Goal: Information Seeking & Learning: Compare options

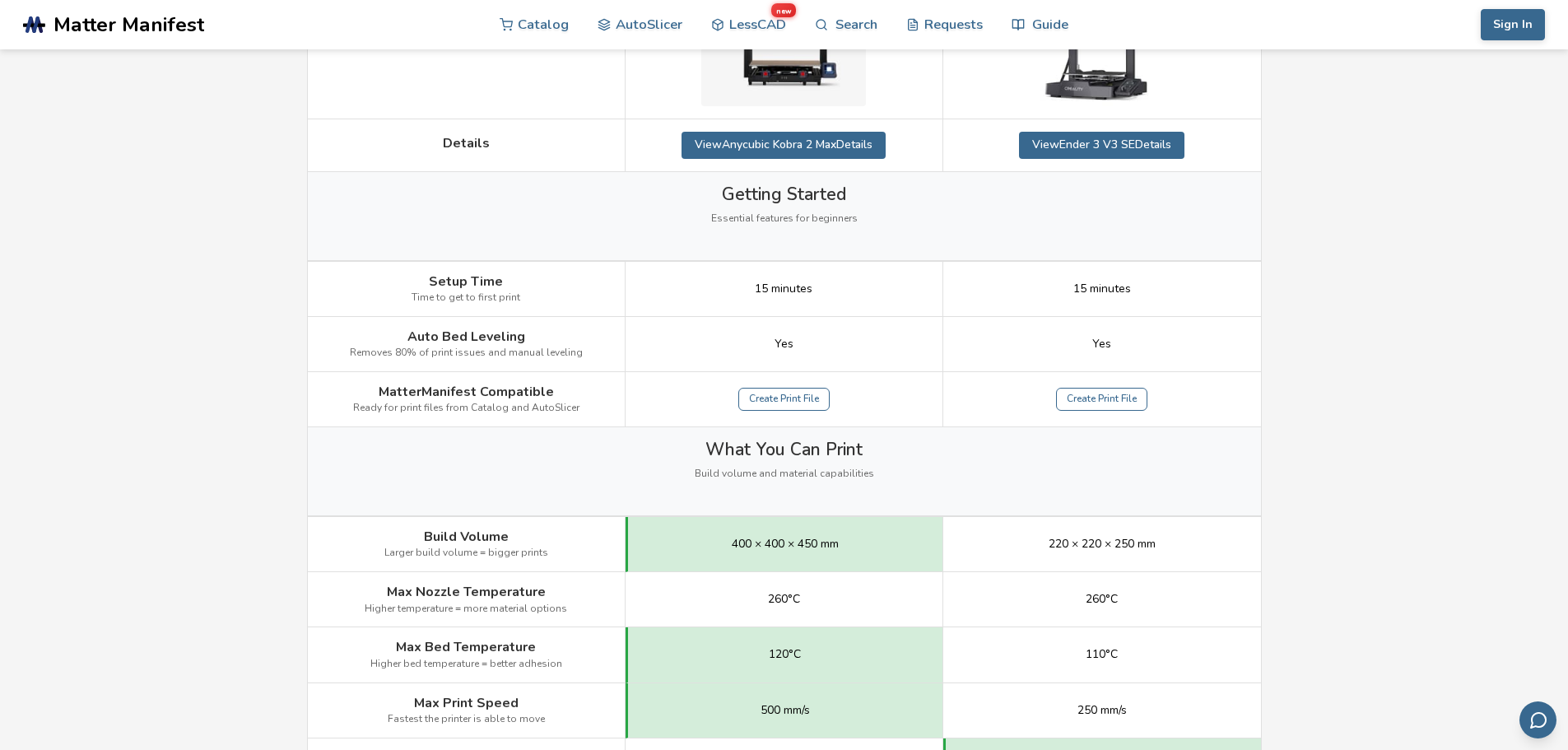
scroll to position [576, 0]
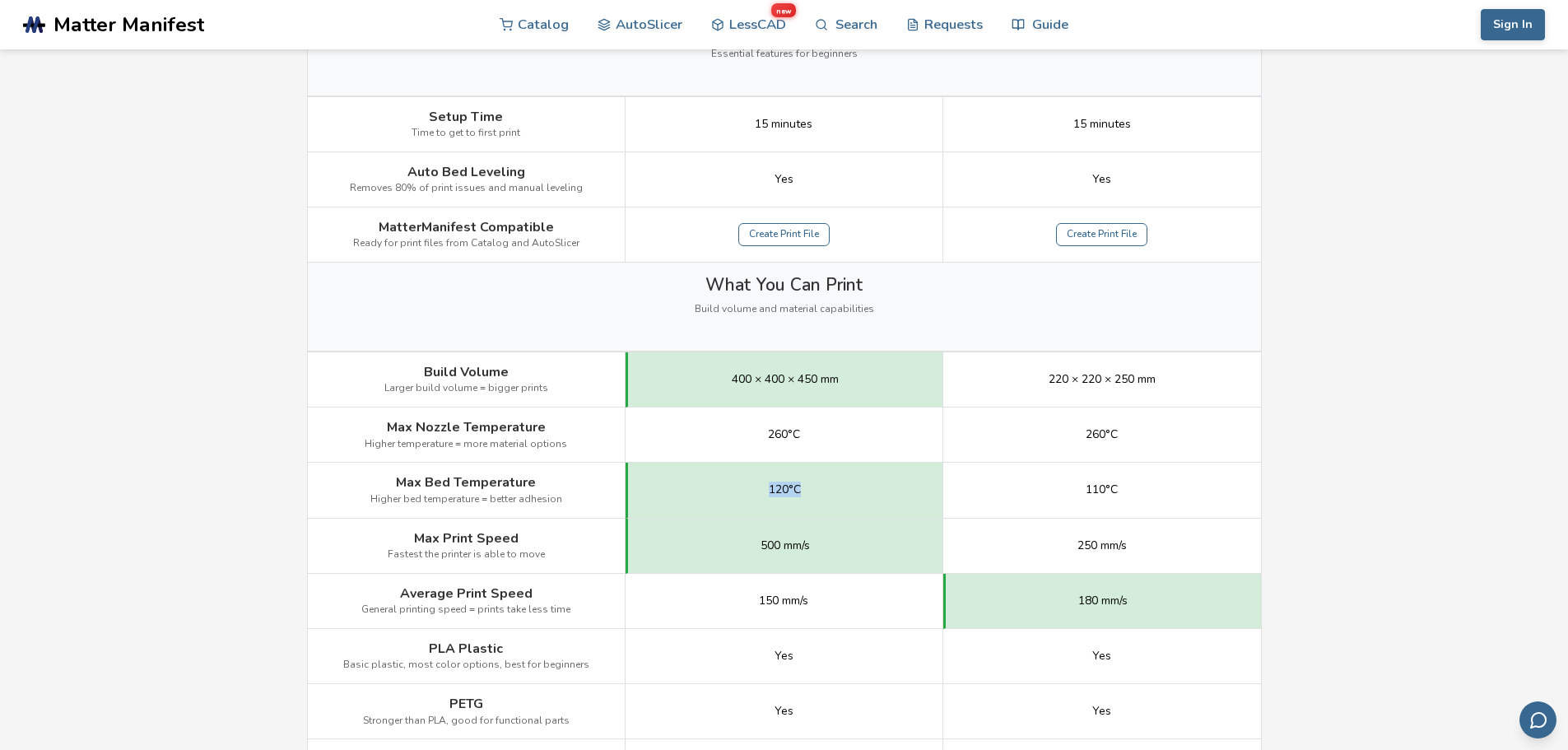
drag, startPoint x: 745, startPoint y: 483, endPoint x: 856, endPoint y: 513, distance: 115.0
click at [864, 507] on div "120°C" at bounding box center [784, 490] width 317 height 55
drag, startPoint x: 747, startPoint y: 528, endPoint x: 885, endPoint y: 559, distance: 141.4
click at [885, 559] on div "500 mm/s" at bounding box center [784, 546] width 317 height 55
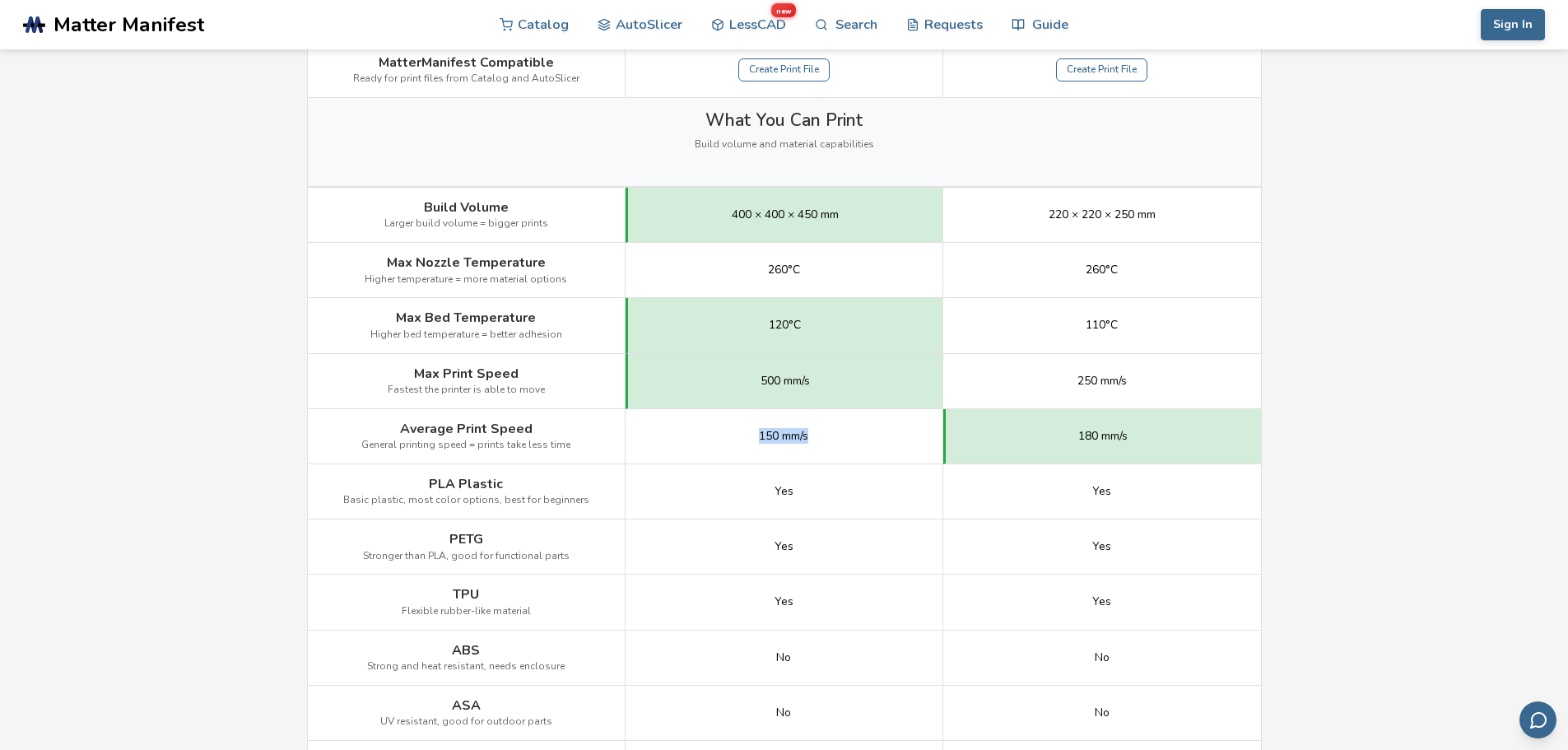
drag, startPoint x: 757, startPoint y: 434, endPoint x: 870, endPoint y: 433, distance: 113.0
click at [870, 433] on div "150 mm/s" at bounding box center [784, 437] width 317 height 55
drag, startPoint x: 733, startPoint y: 374, endPoint x: 852, endPoint y: 387, distance: 119.7
click at [852, 387] on div "500 mm/s" at bounding box center [784, 381] width 317 height 55
drag, startPoint x: 737, startPoint y: 495, endPoint x: 1049, endPoint y: 463, distance: 313.6
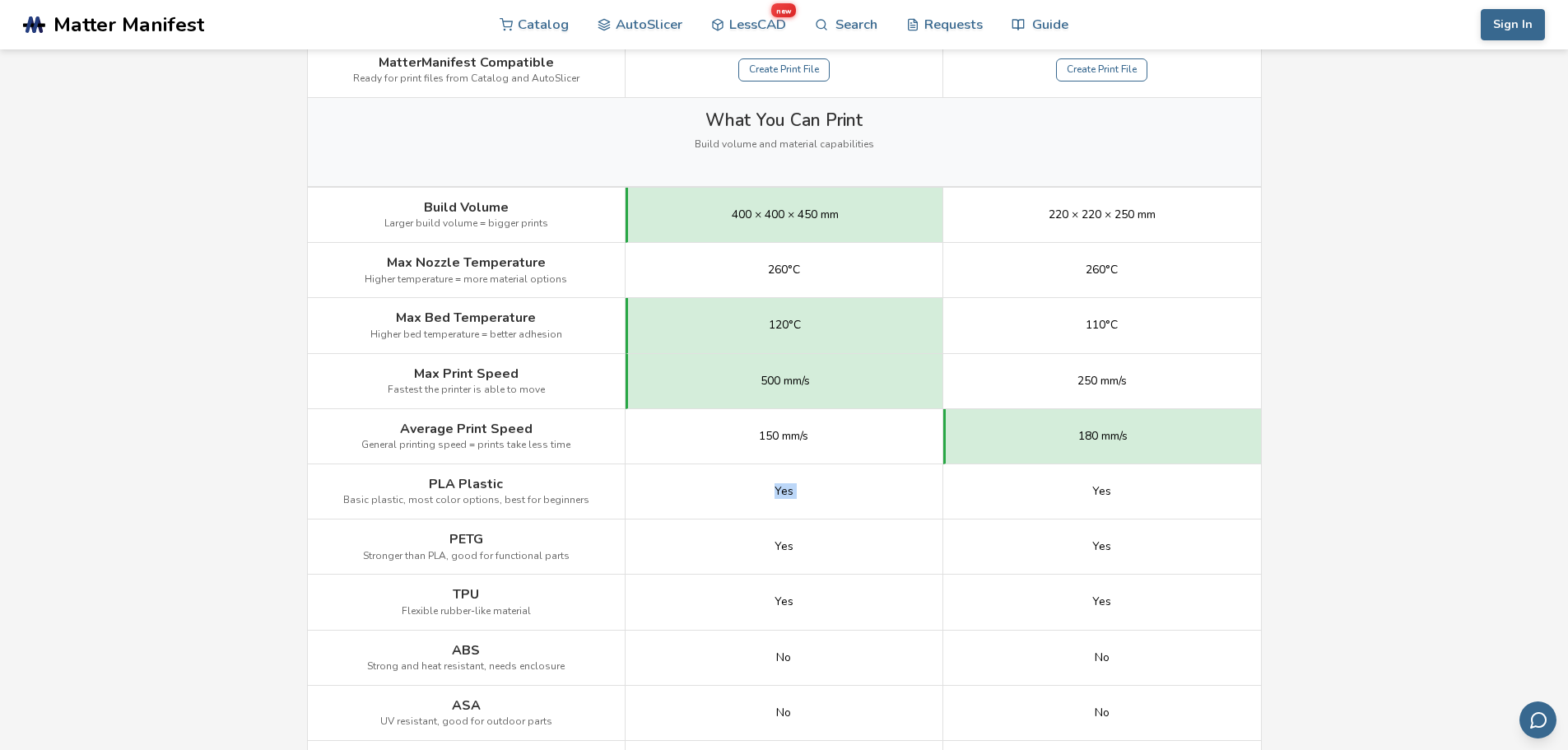
click at [0, 0] on div "Image Details View Anycubic Kobra 2 Max Details View Ender 3 V3 SE Details Gett…" at bounding box center [0, 0] width 0 height 0
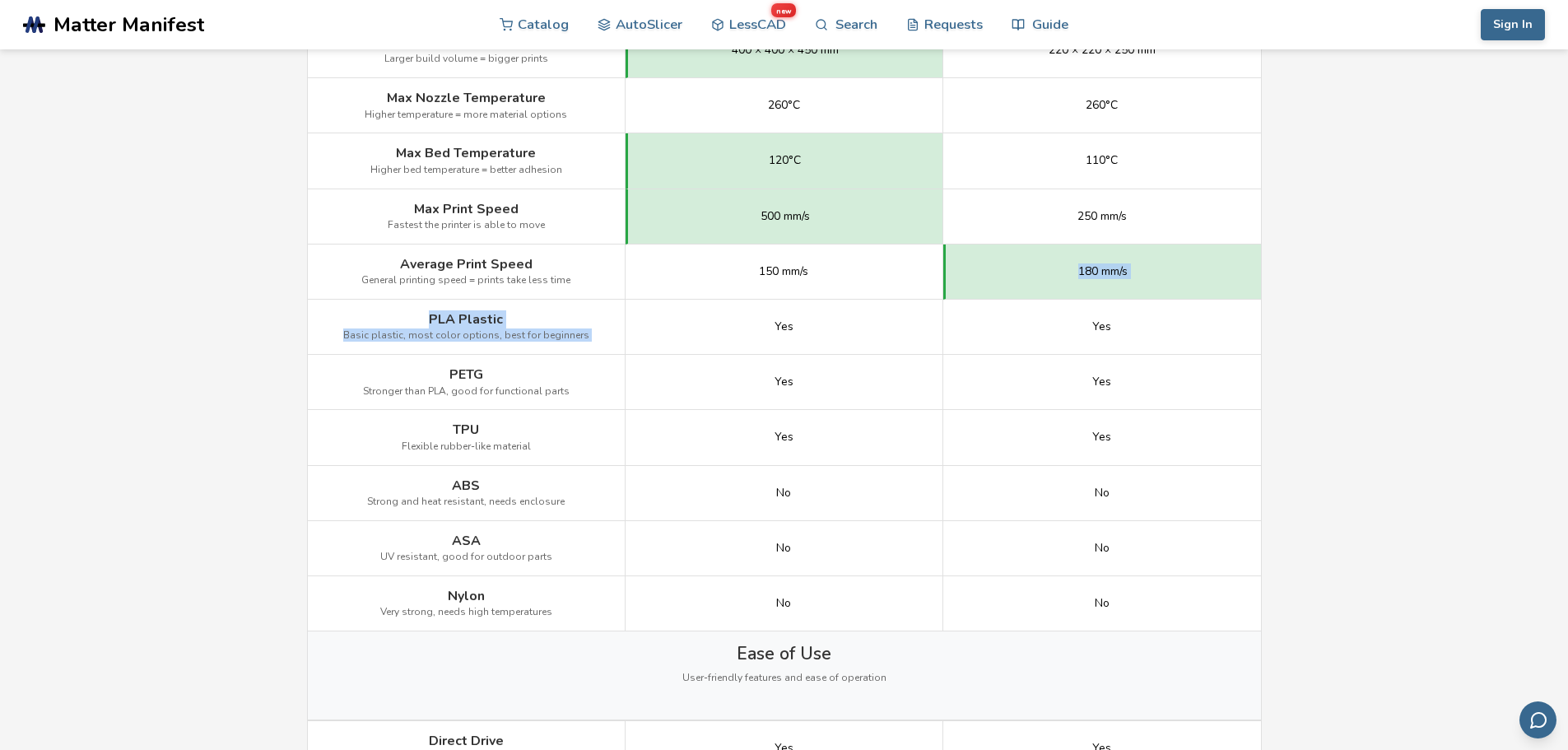
scroll to position [987, 0]
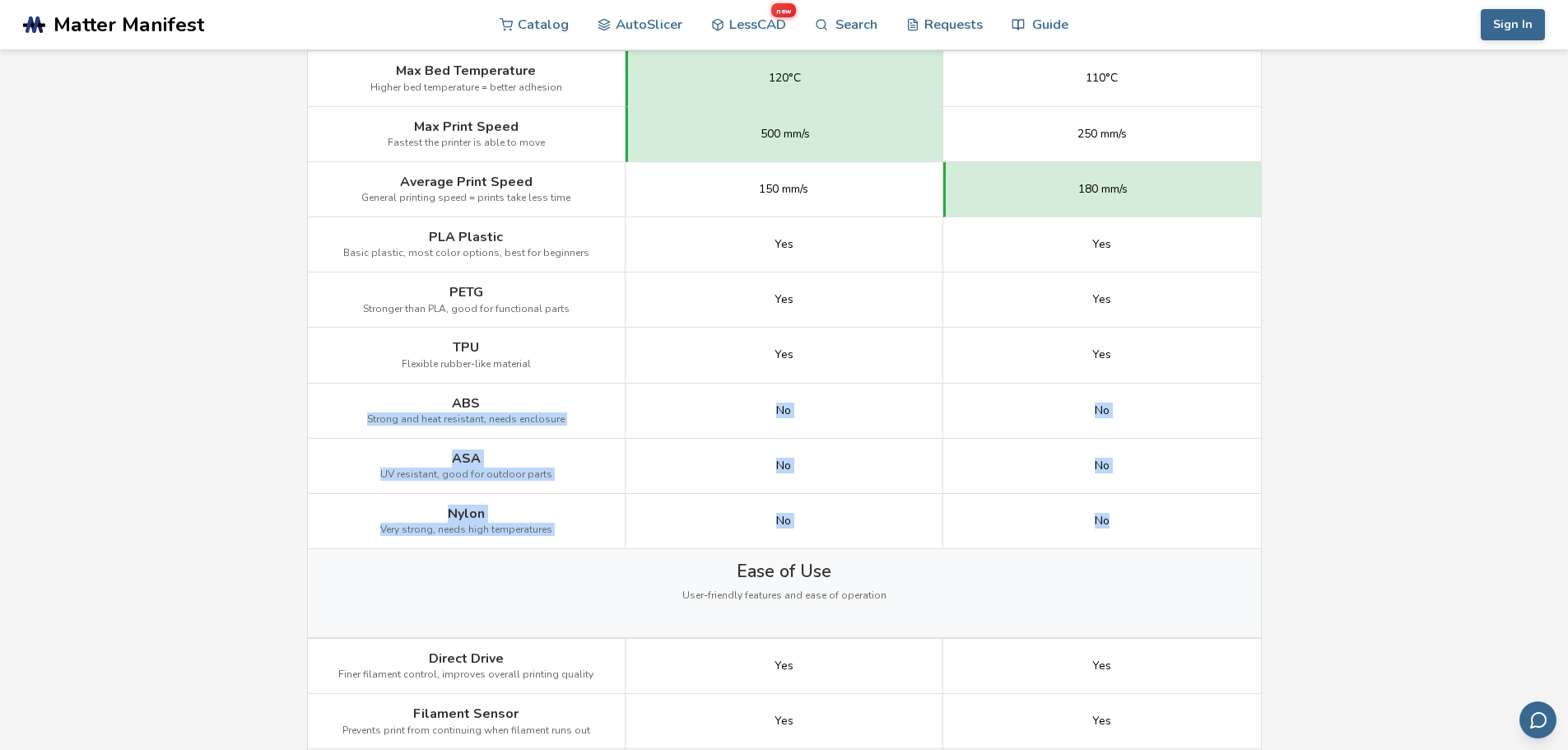
drag, startPoint x: 1181, startPoint y: 519, endPoint x: 468, endPoint y: 391, distance: 724.4
click at [0, 0] on div "Image Details View Anycubic Kobra 2 Max Details View Ender 3 V3 SE Details Gett…" at bounding box center [0, 0] width 0 height 0
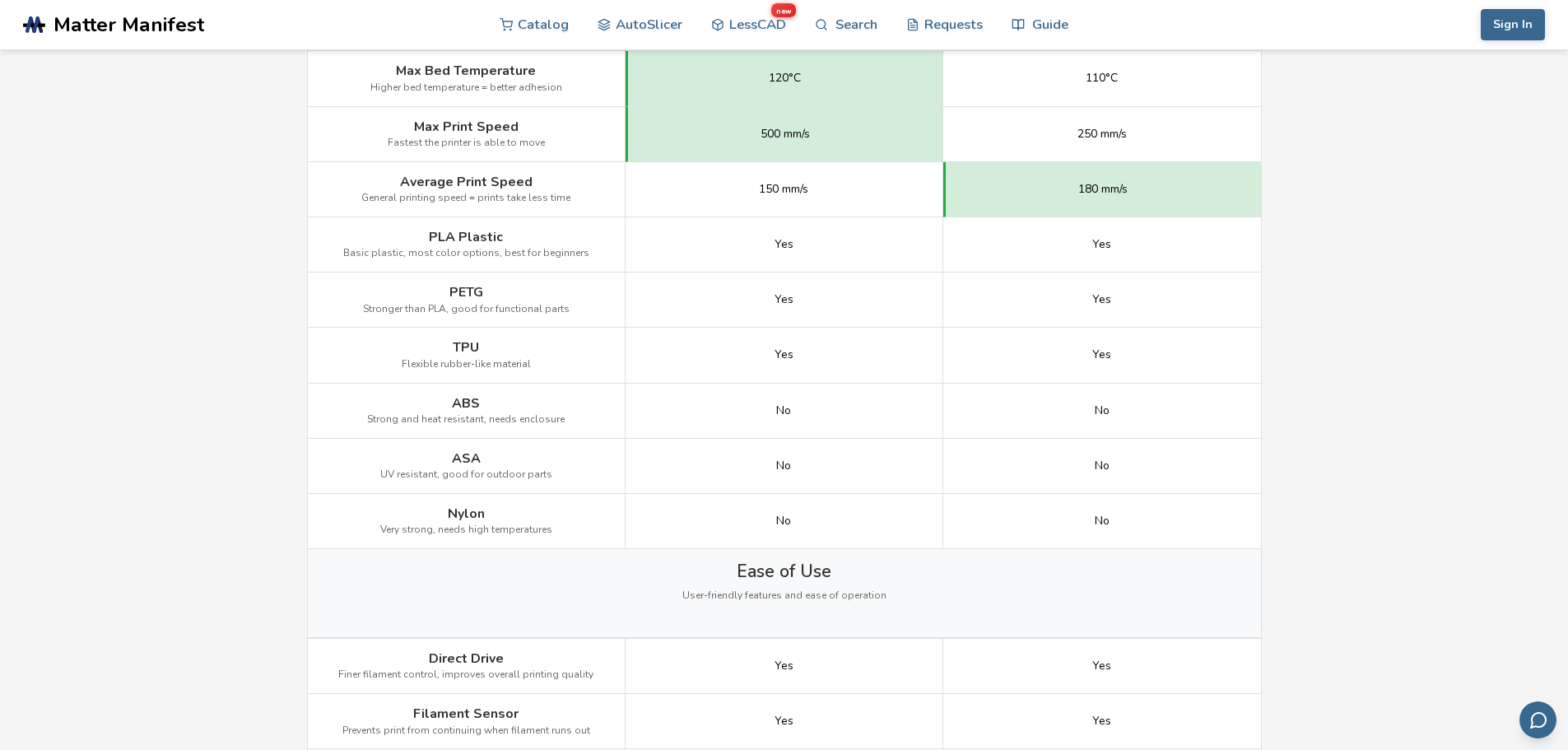
click at [452, 397] on span "ABS" at bounding box center [465, 403] width 28 height 15
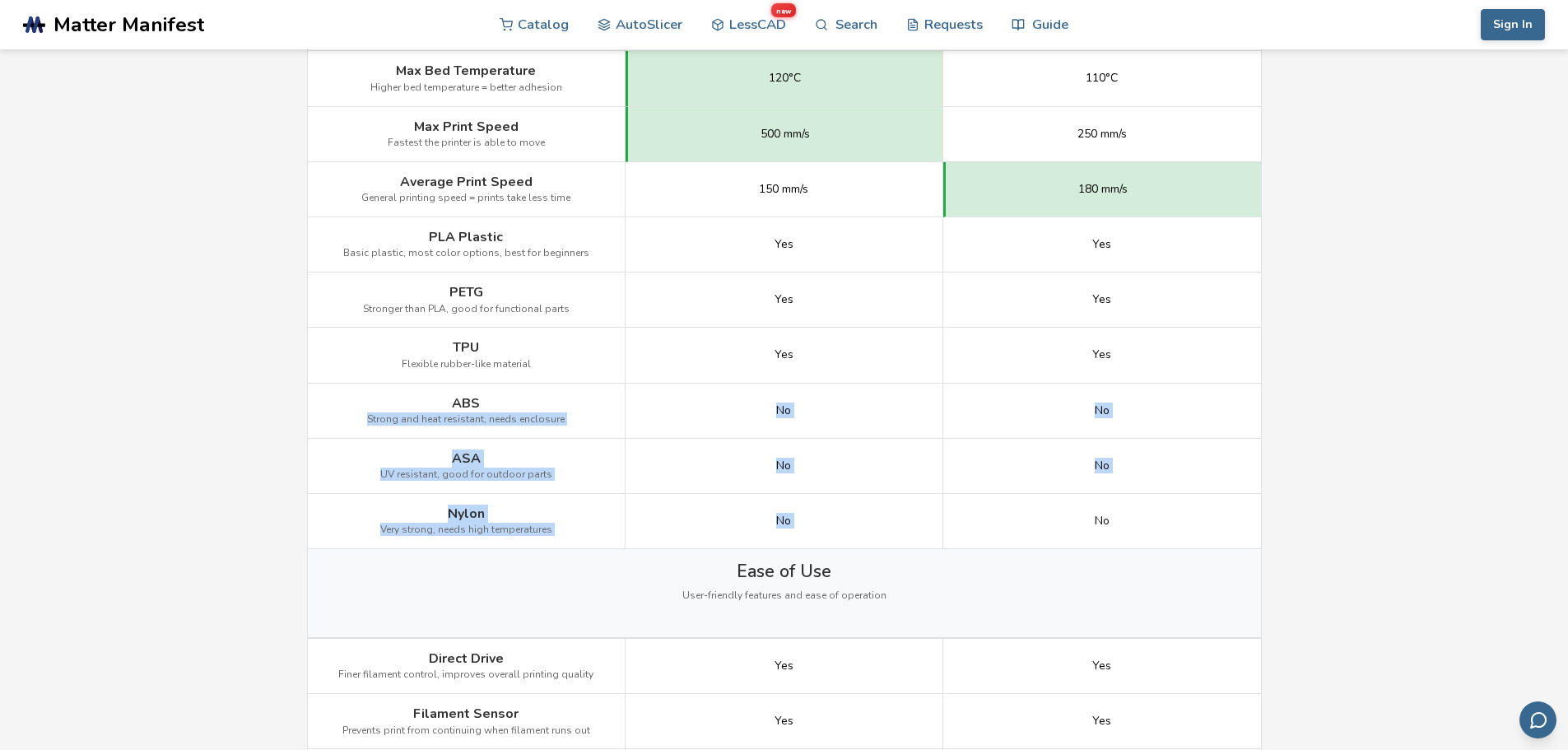
drag, startPoint x: 553, startPoint y: 416, endPoint x: 1022, endPoint y: 531, distance: 482.9
click at [0, 0] on div "Image Details View Anycubic Kobra 2 Max Details View Ender 3 V3 SE Details Gett…" at bounding box center [0, 0] width 0 height 0
click at [1030, 530] on div "No" at bounding box center [1102, 521] width 317 height 55
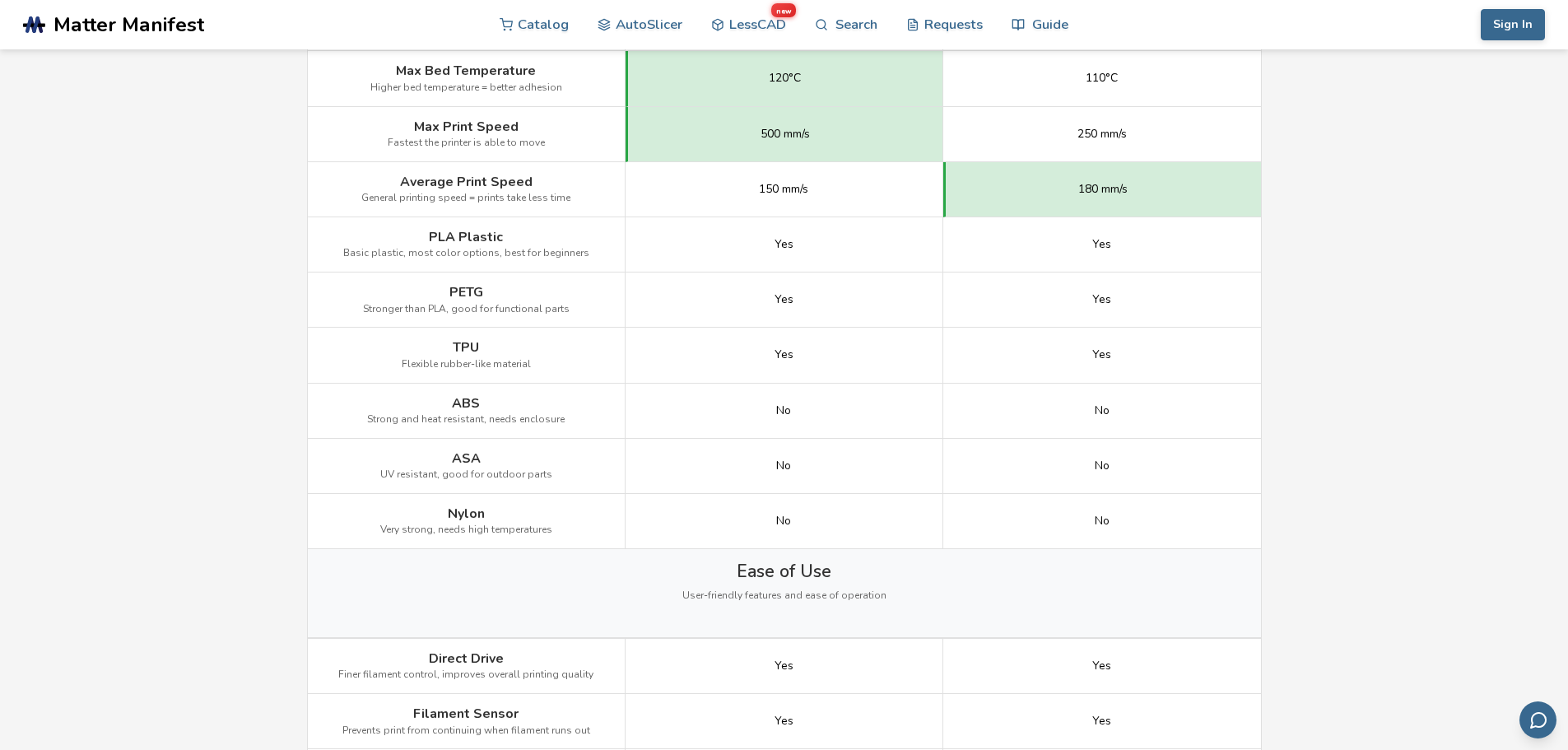
scroll to position [1234, 0]
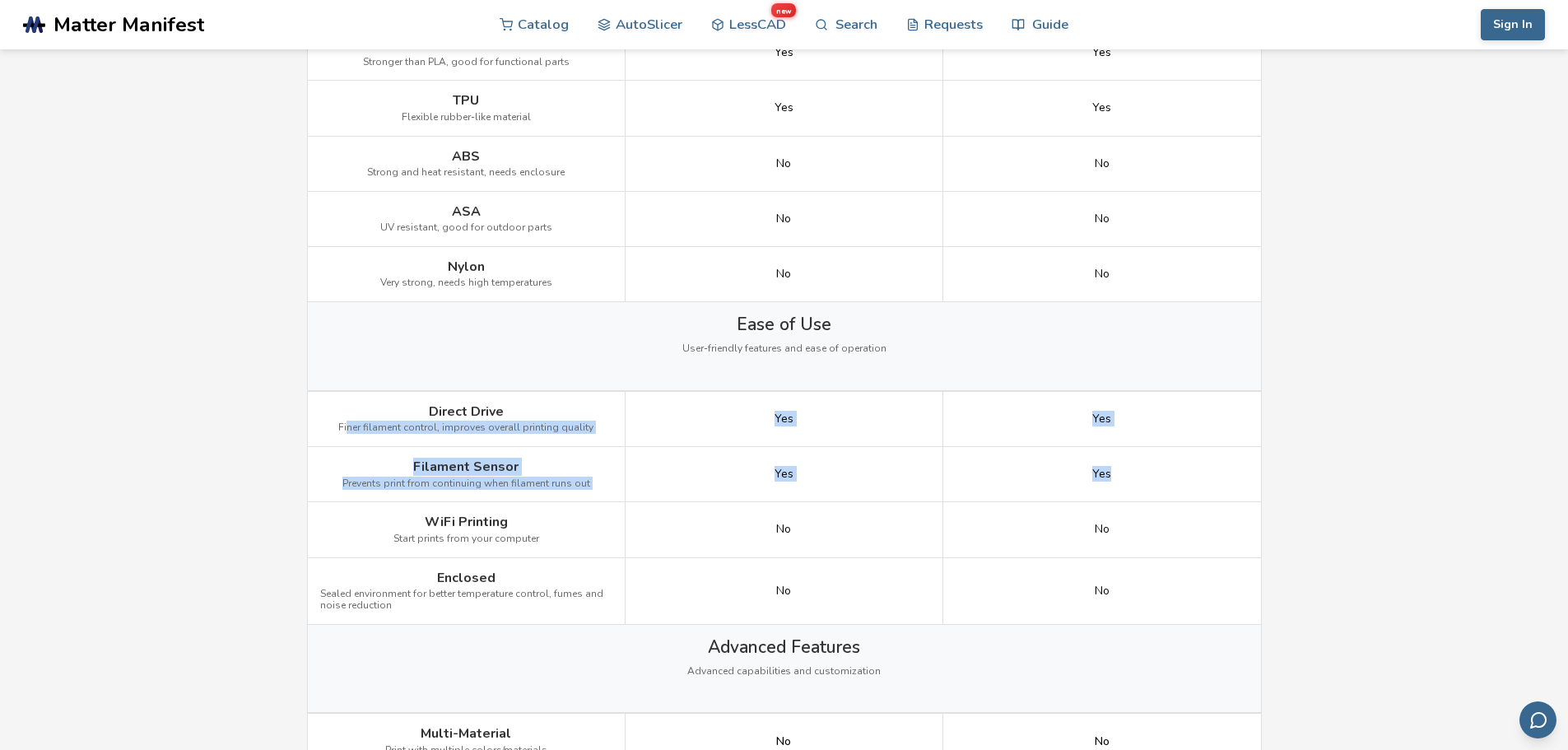
drag, startPoint x: 383, startPoint y: 404, endPoint x: 1170, endPoint y: 463, distance: 789.2
click at [0, 0] on div "Image Details View Anycubic Kobra 2 Max Details View Ender 3 V3 SE Details Gett…" at bounding box center [0, 0] width 0 height 0
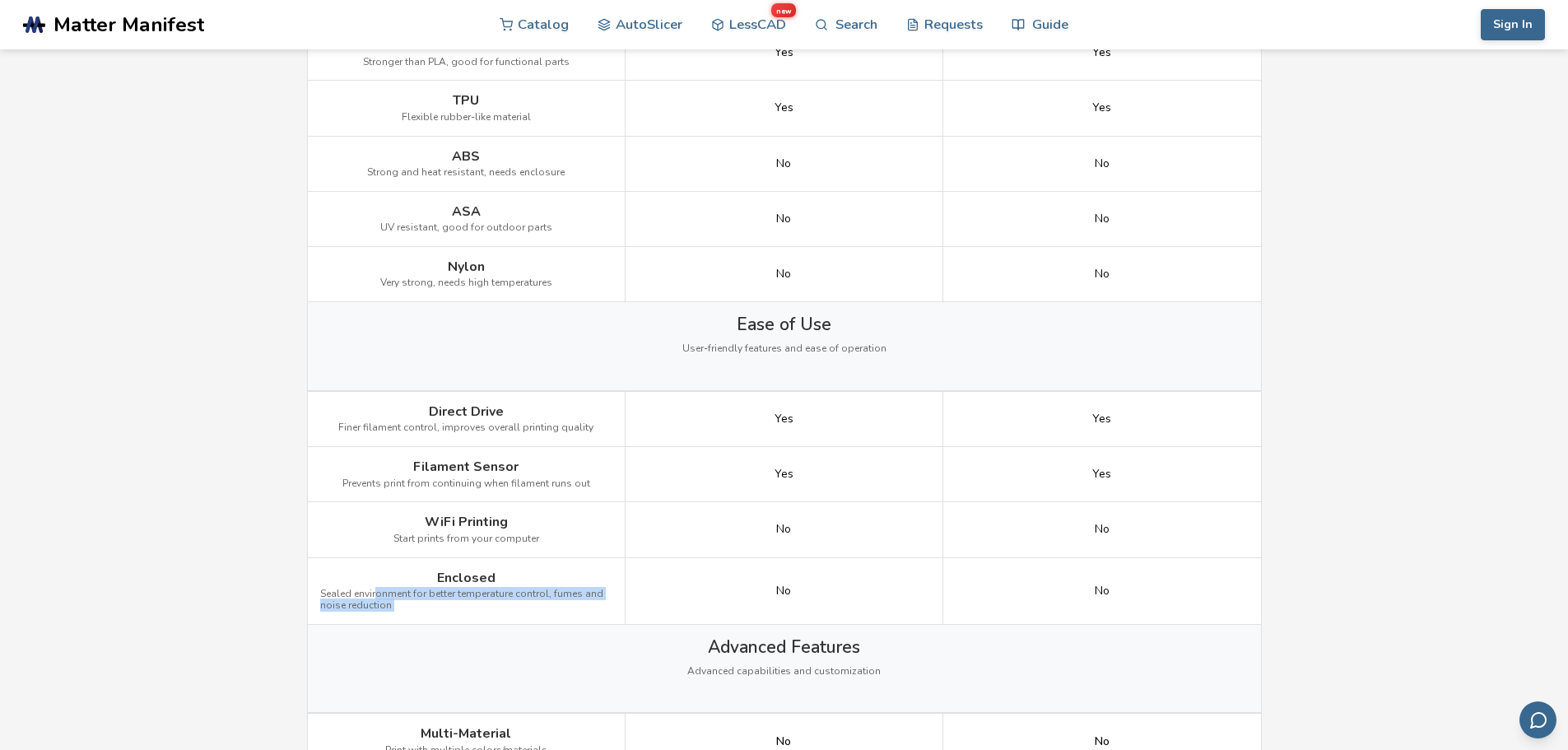
drag, startPoint x: 421, startPoint y: 584, endPoint x: 713, endPoint y: 607, distance: 292.9
click at [0, 0] on div "Enclosed Sealed environment for better temperature control, fumes and noise red…" at bounding box center [0, 0] width 0 height 0
click at [494, 602] on span "Sealed environment for better temperature control, fumes and noise reduction" at bounding box center [466, 599] width 292 height 23
drag, startPoint x: 494, startPoint y: 606, endPoint x: 440, endPoint y: 569, distance: 65.5
click at [440, 569] on div "Enclosed Sealed environment for better temperature control, fumes and noise red…" at bounding box center [466, 592] width 317 height 67
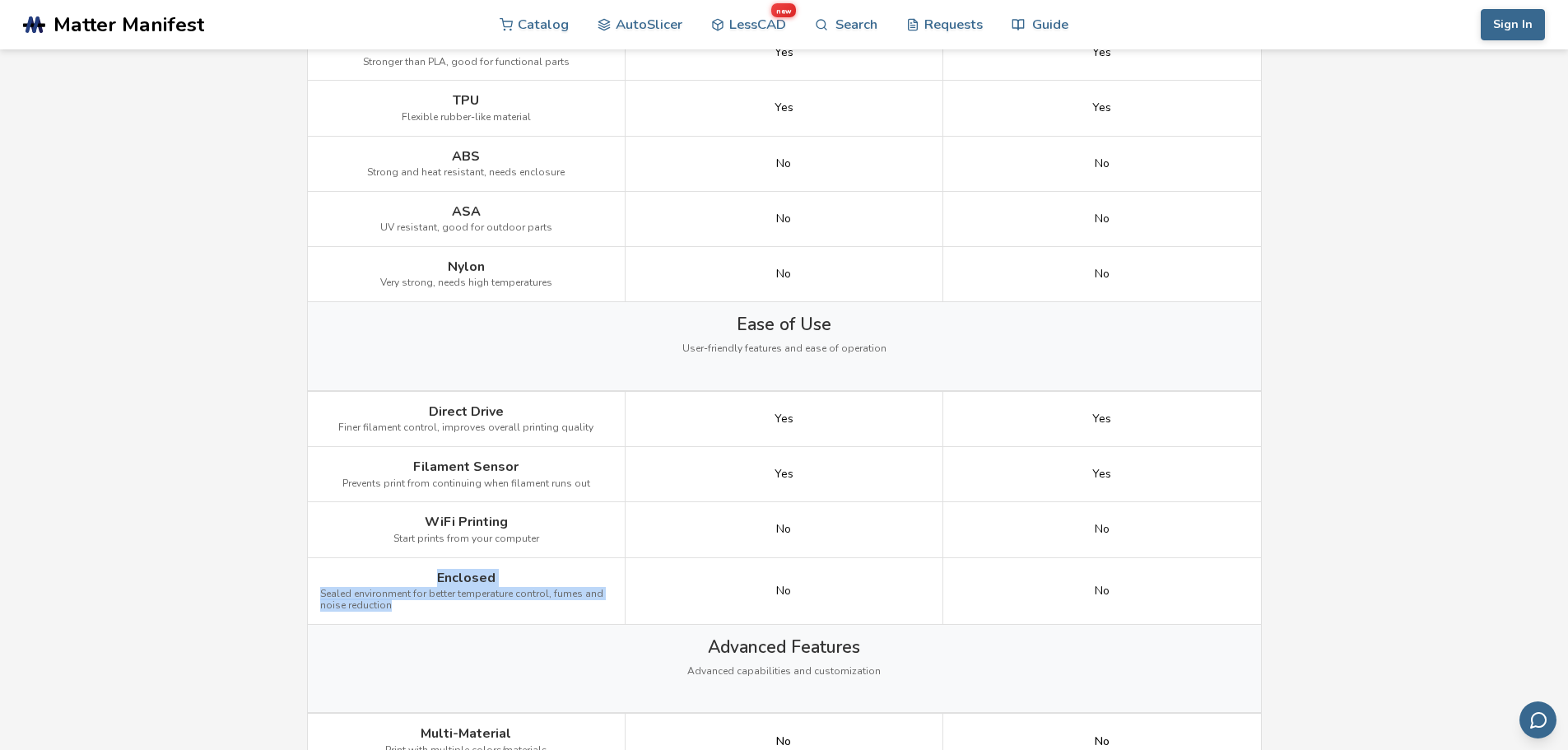
click at [440, 572] on span "Enclosed" at bounding box center [466, 577] width 58 height 15
drag, startPoint x: 440, startPoint y: 572, endPoint x: 1125, endPoint y: 607, distance: 685.9
click at [0, 0] on div "Enclosed Sealed environment for better temperature control, fumes and noise red…" at bounding box center [0, 0] width 0 height 0
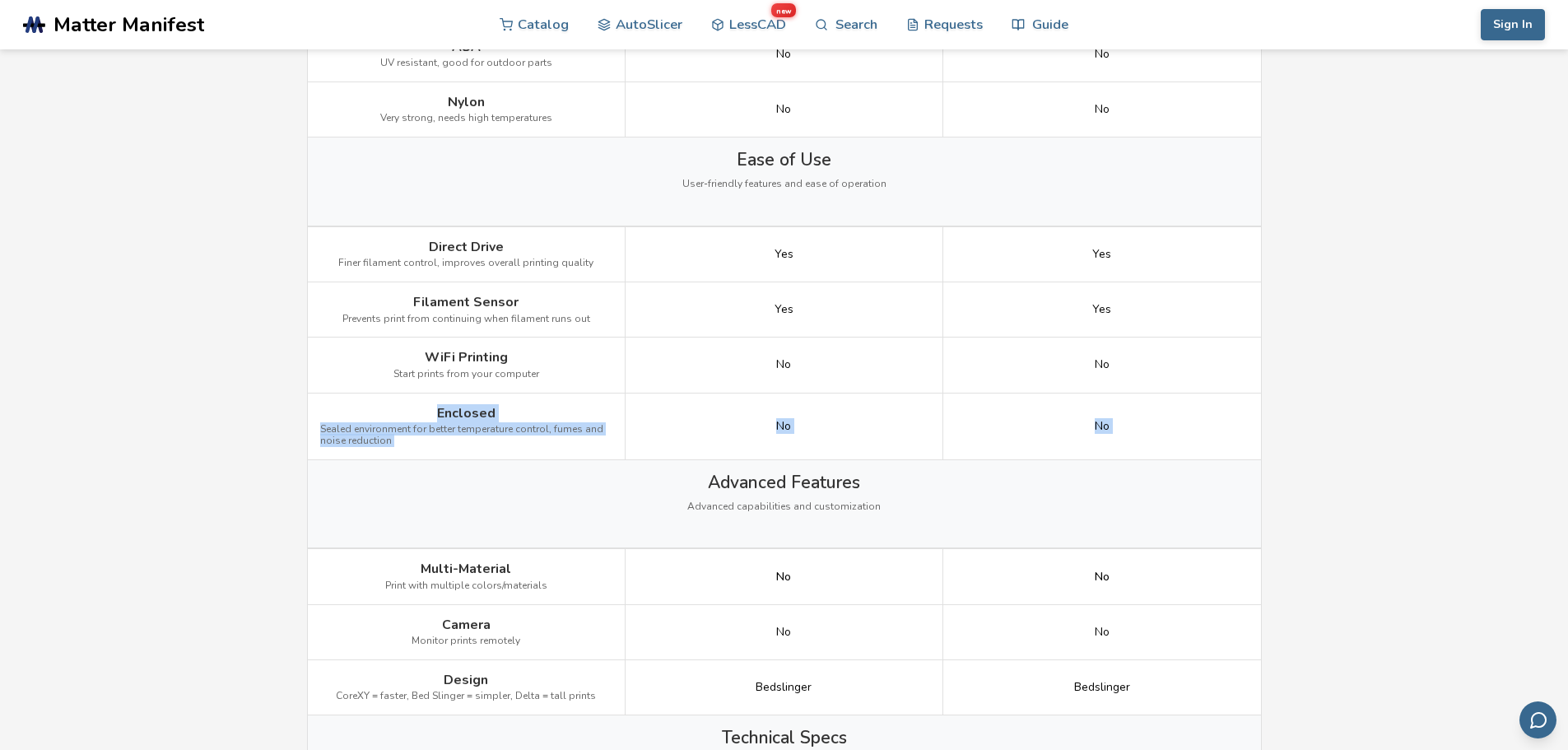
scroll to position [1564, 0]
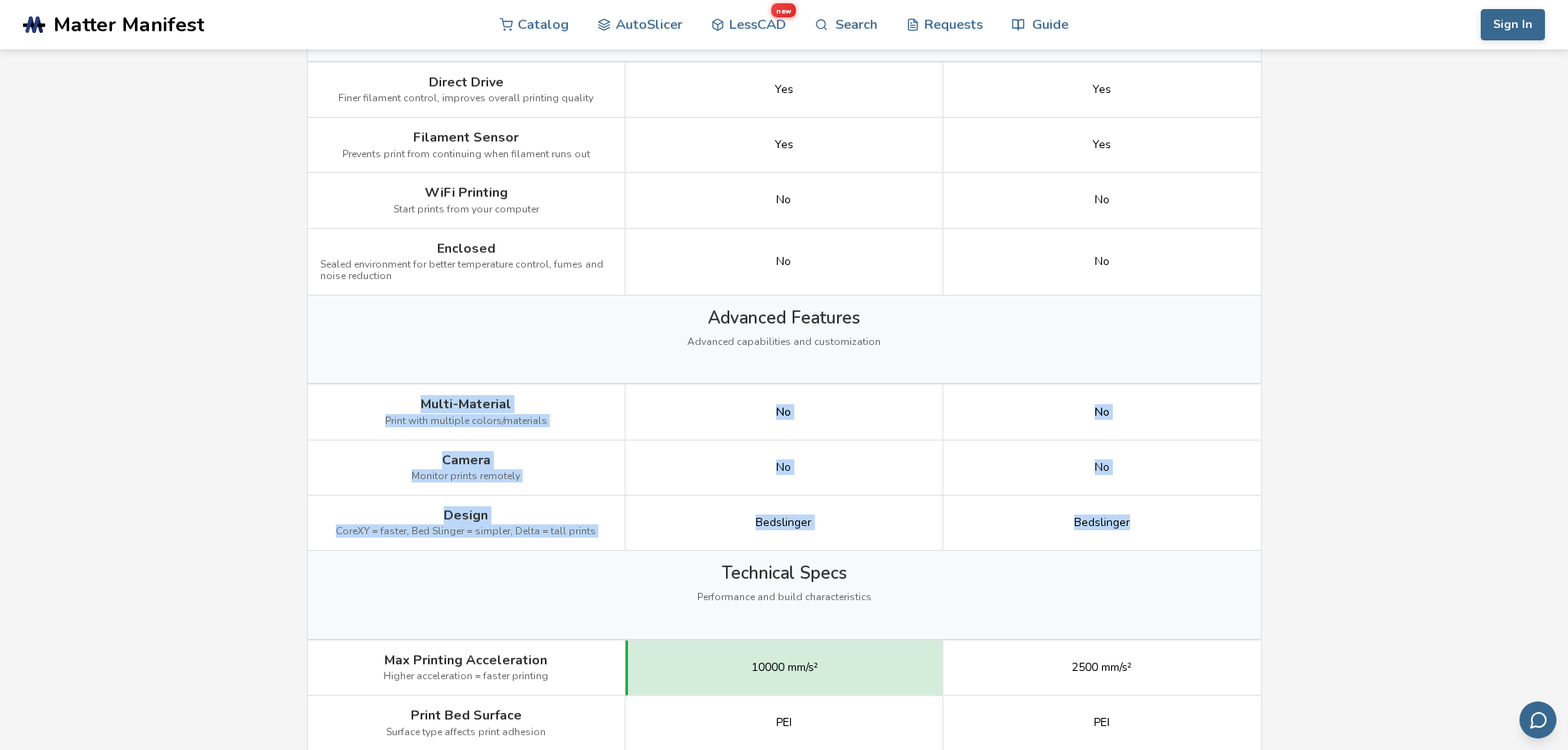
drag, startPoint x: 408, startPoint y: 394, endPoint x: 1157, endPoint y: 524, distance: 760.2
click at [0, 0] on div "Image Details View Anycubic Kobra 2 Max Details View Ender 3 V3 SE Details Gett…" at bounding box center [0, 0] width 0 height 0
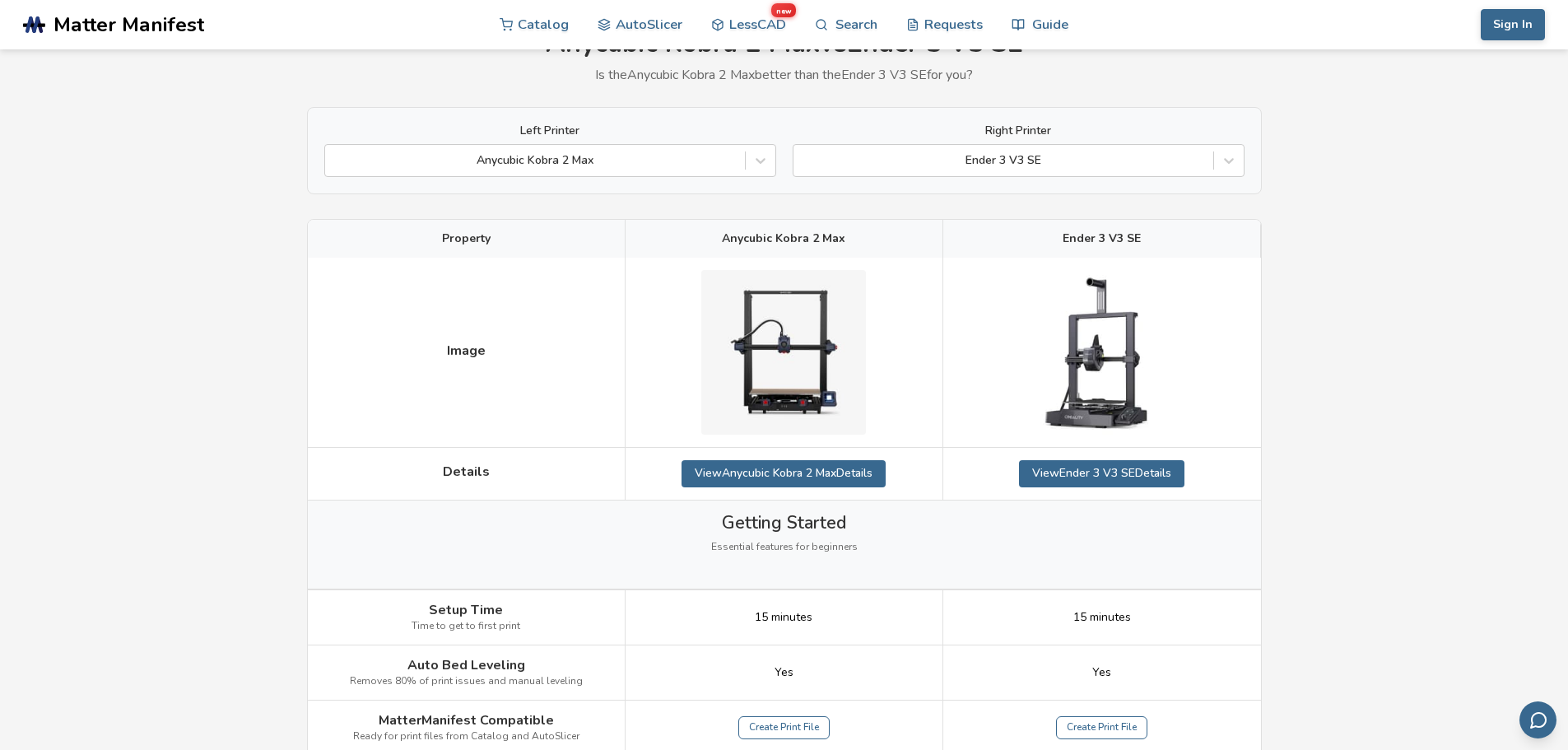
scroll to position [0, 0]
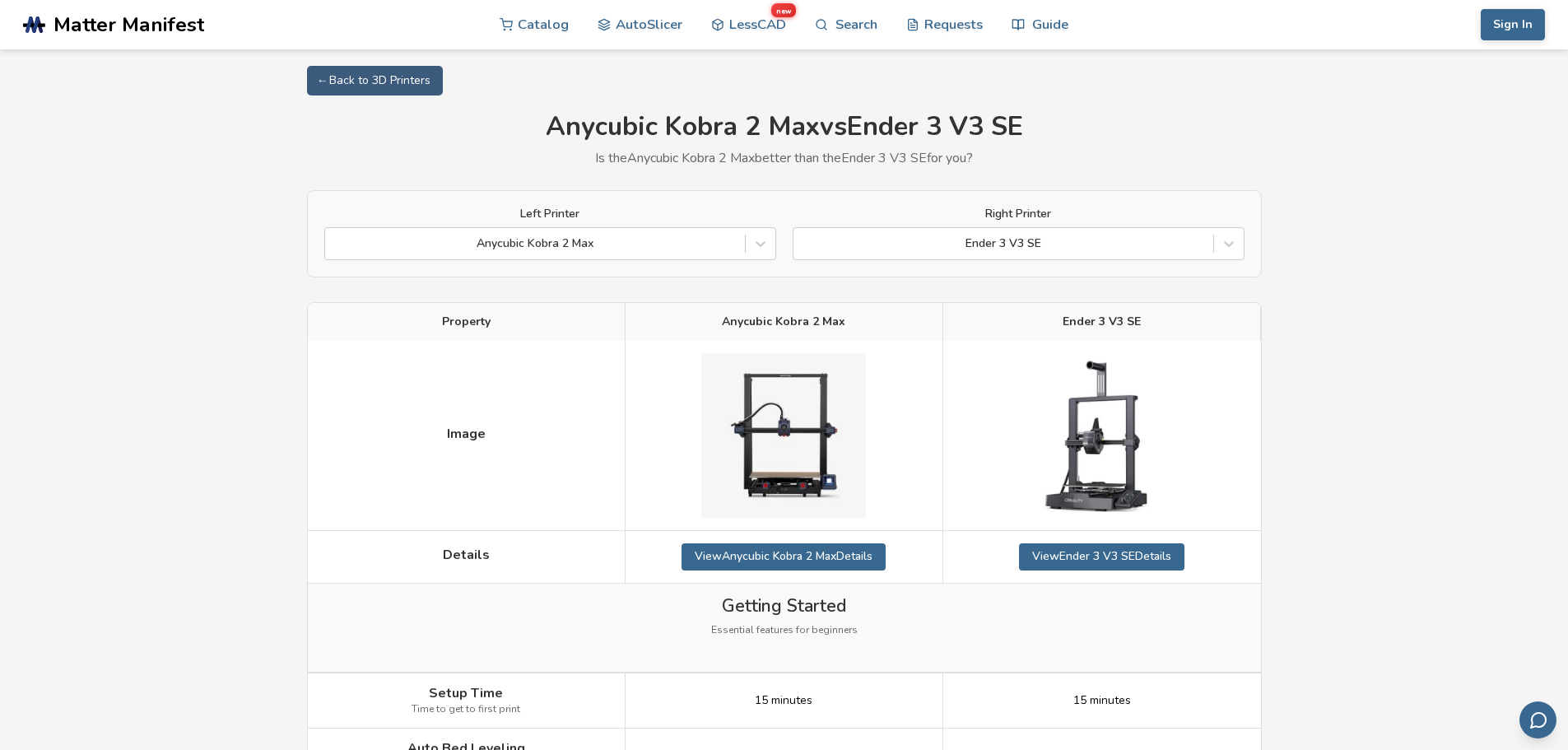
drag, startPoint x: 1343, startPoint y: 479, endPoint x: 1406, endPoint y: 154, distance: 331.0
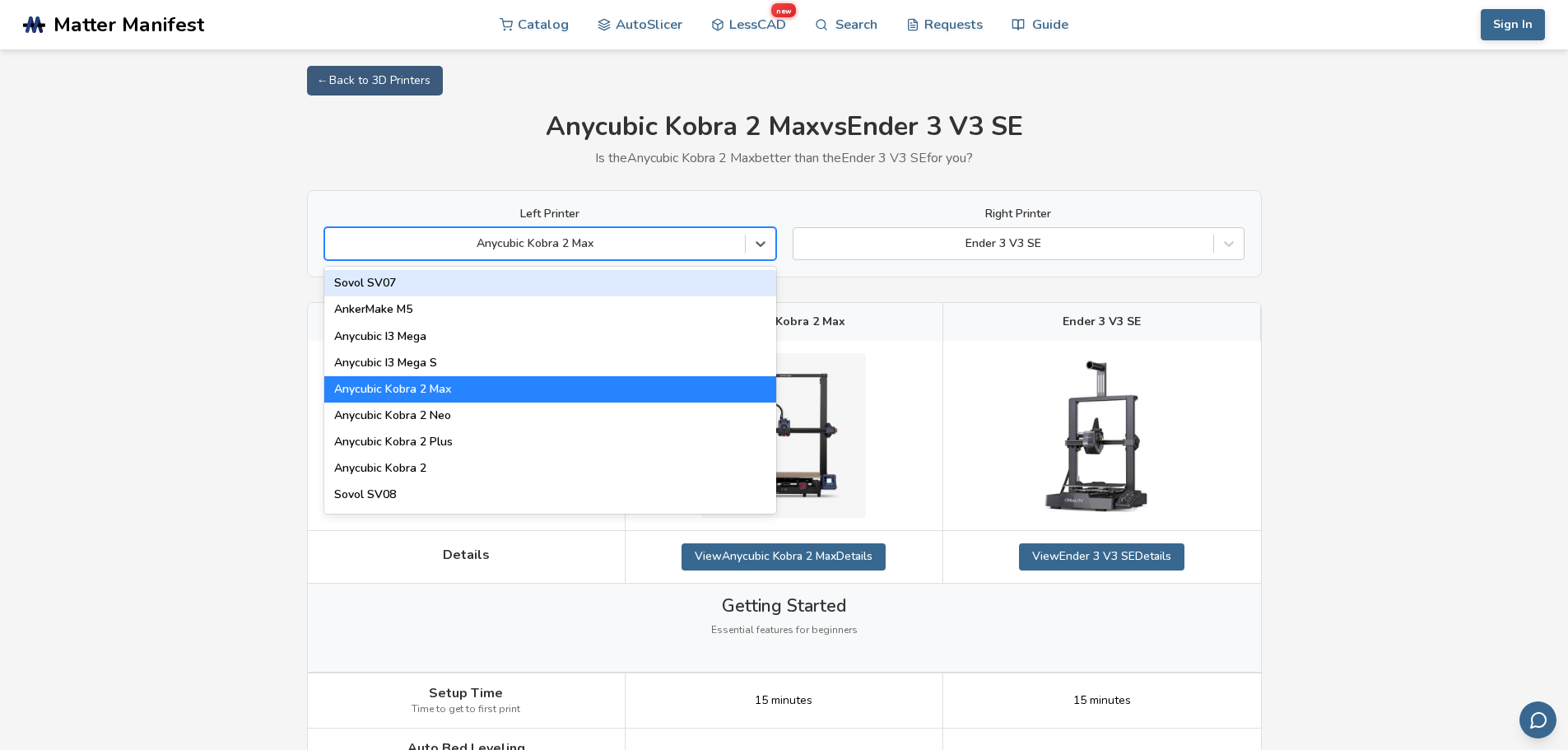
click at [629, 237] on div at bounding box center [535, 243] width 403 height 16
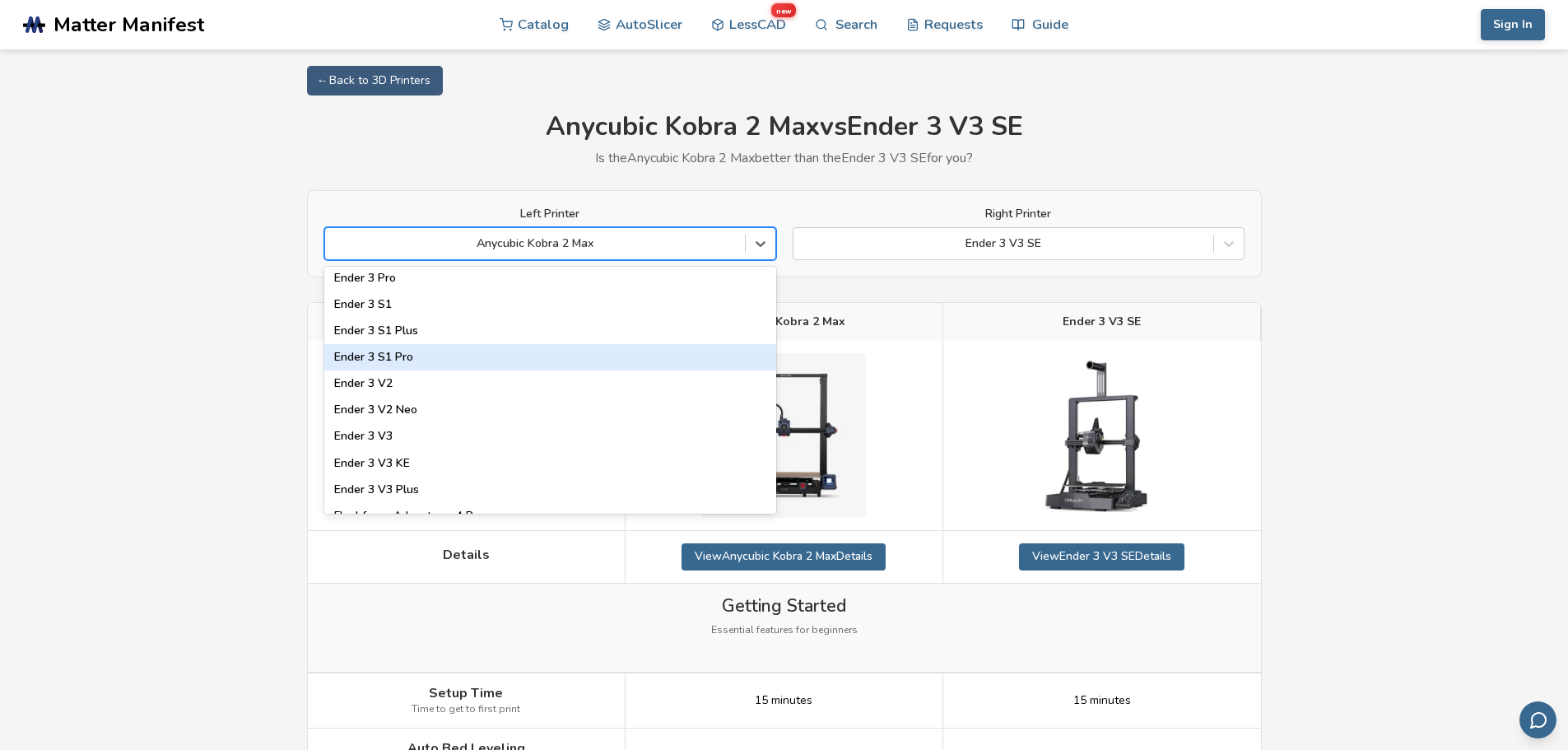
scroll to position [1646, 0]
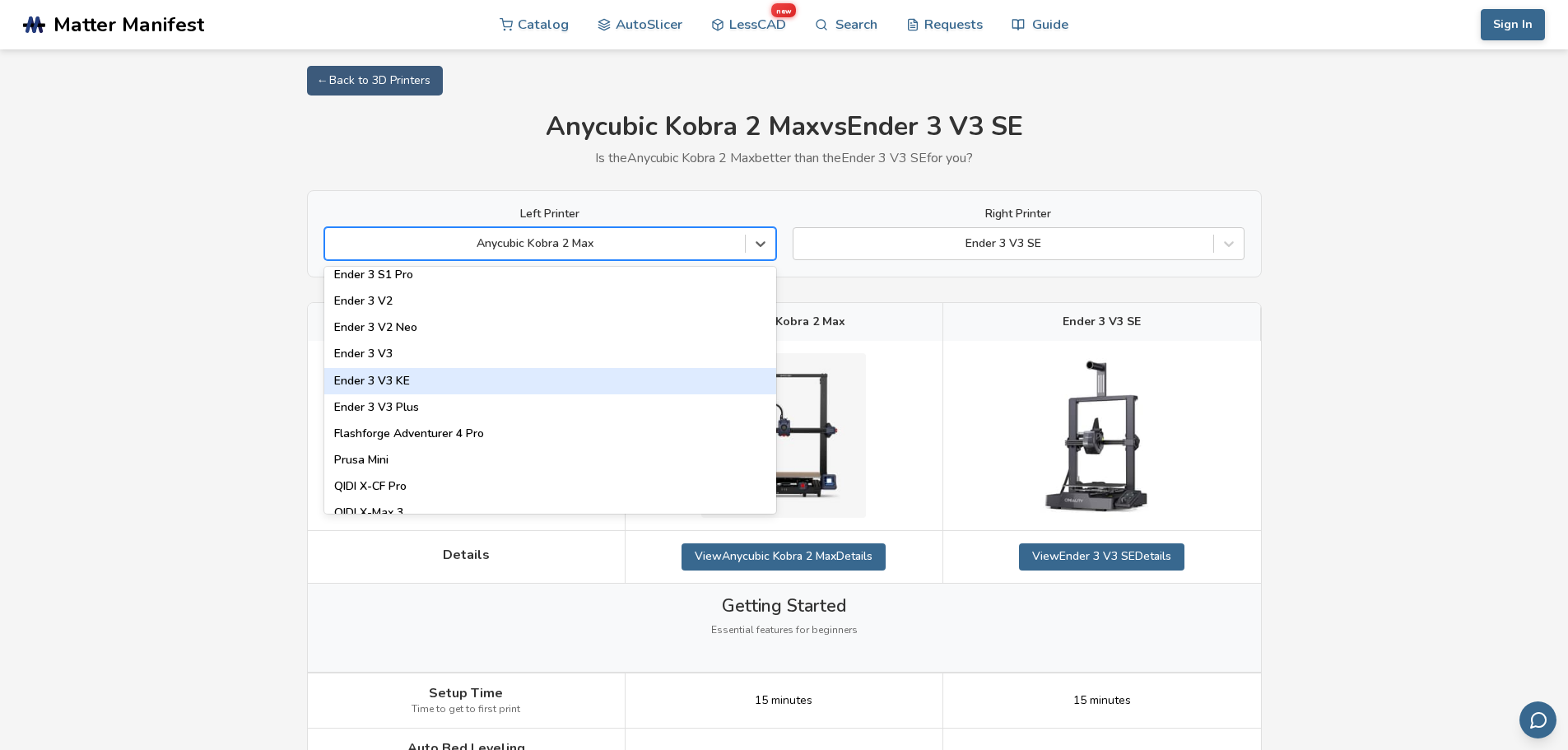
click at [577, 381] on div "Ender 3 V3 KE" at bounding box center [550, 381] width 452 height 27
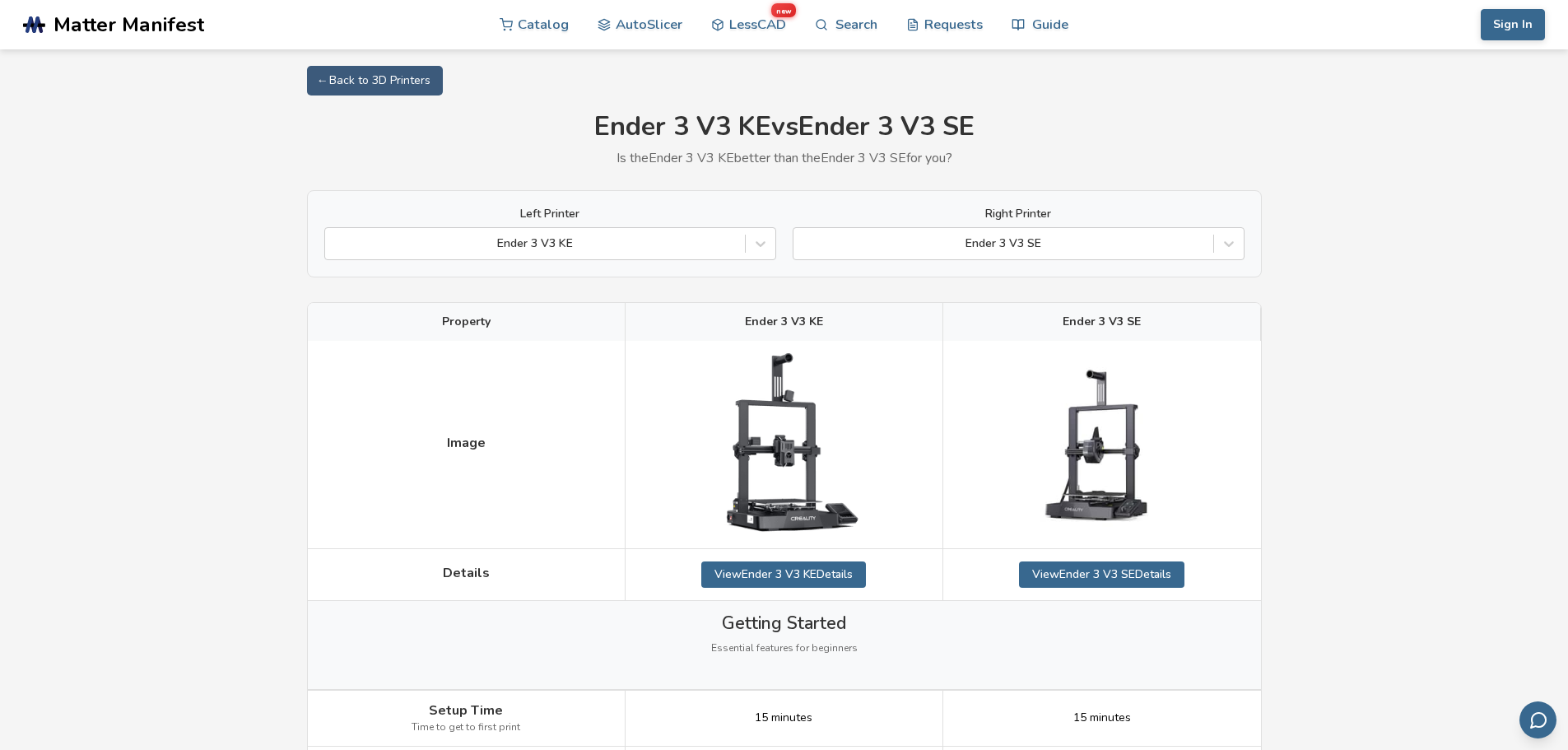
drag, startPoint x: 1411, startPoint y: 175, endPoint x: 1417, endPoint y: 93, distance: 82.2
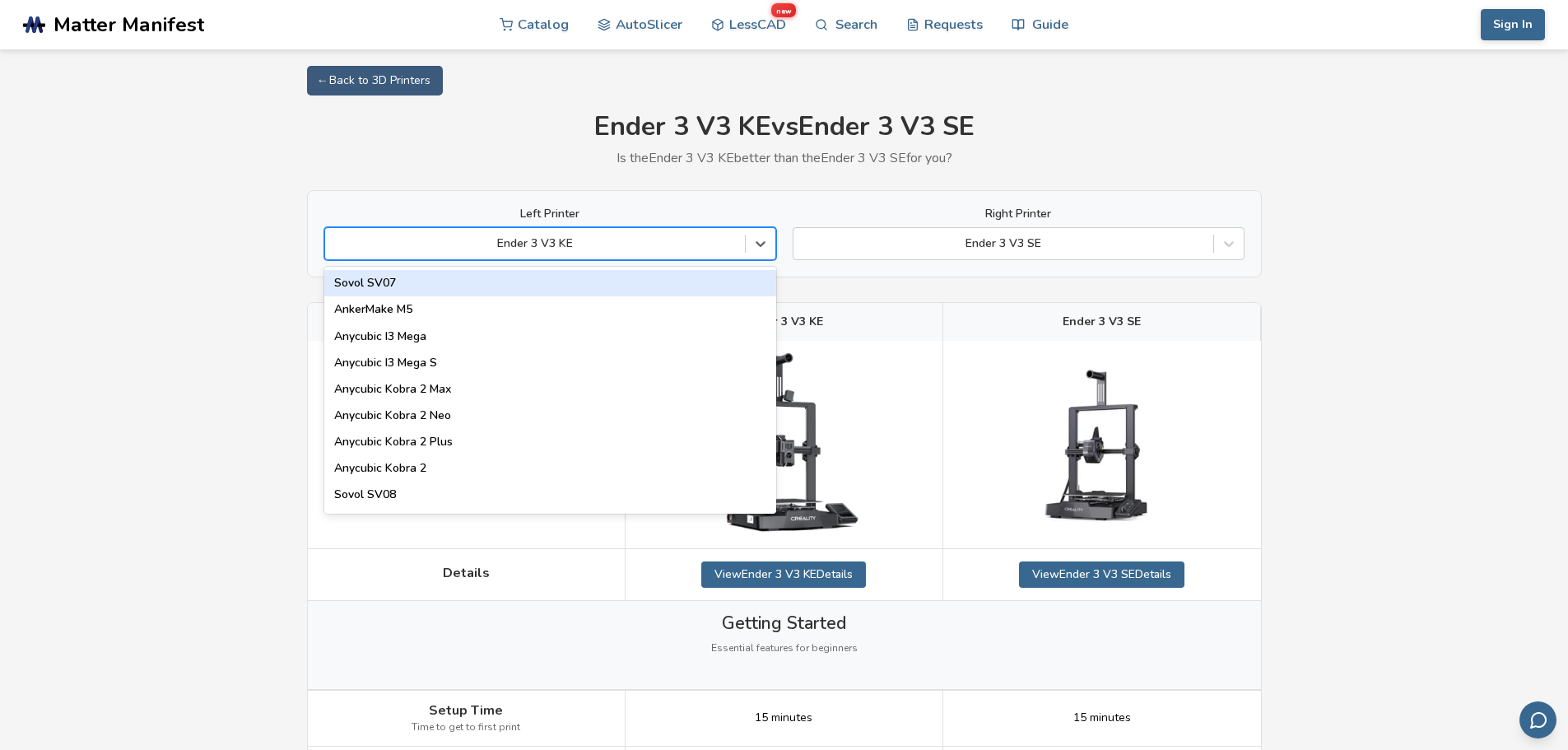
click at [670, 249] on div at bounding box center [535, 243] width 403 height 16
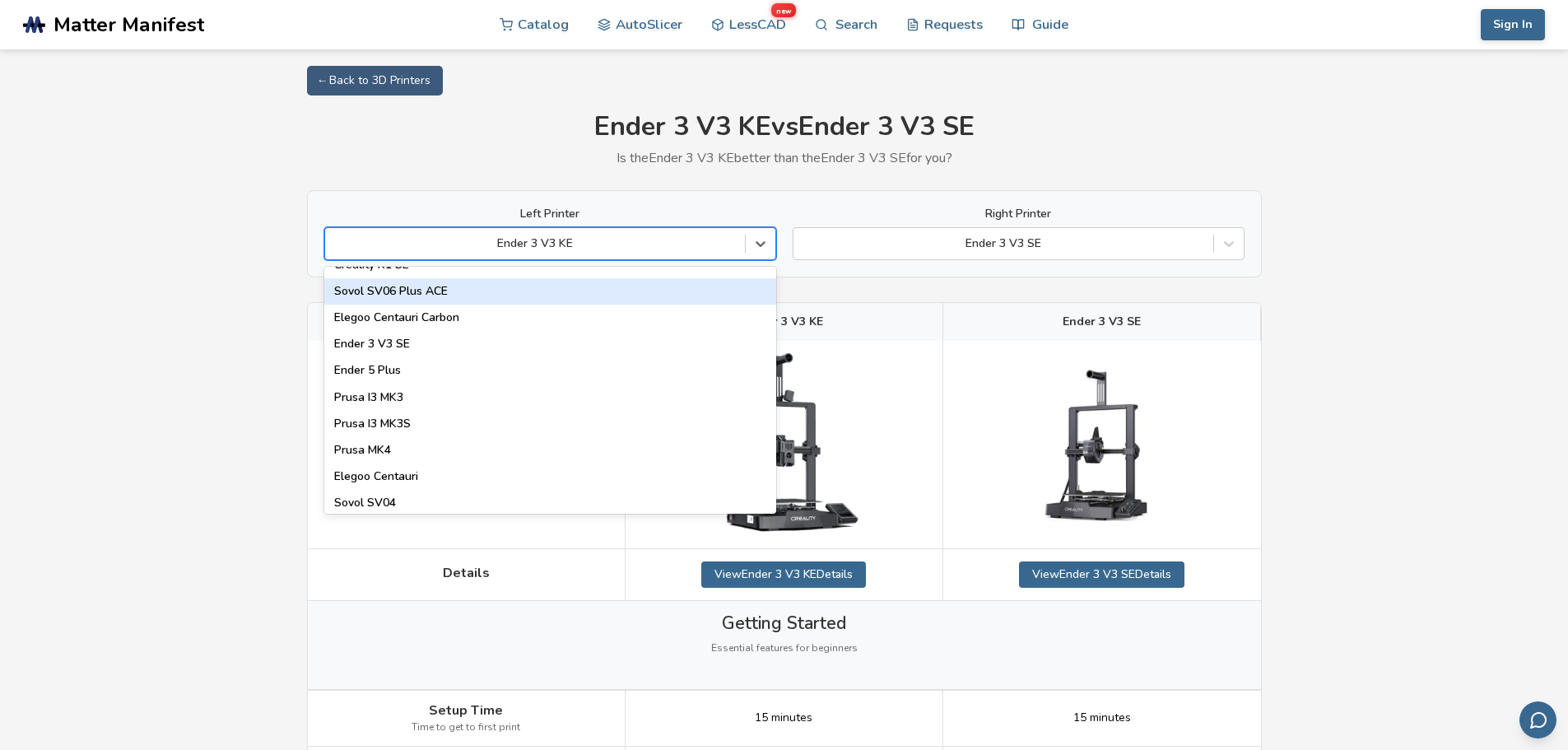
scroll to position [411, 0]
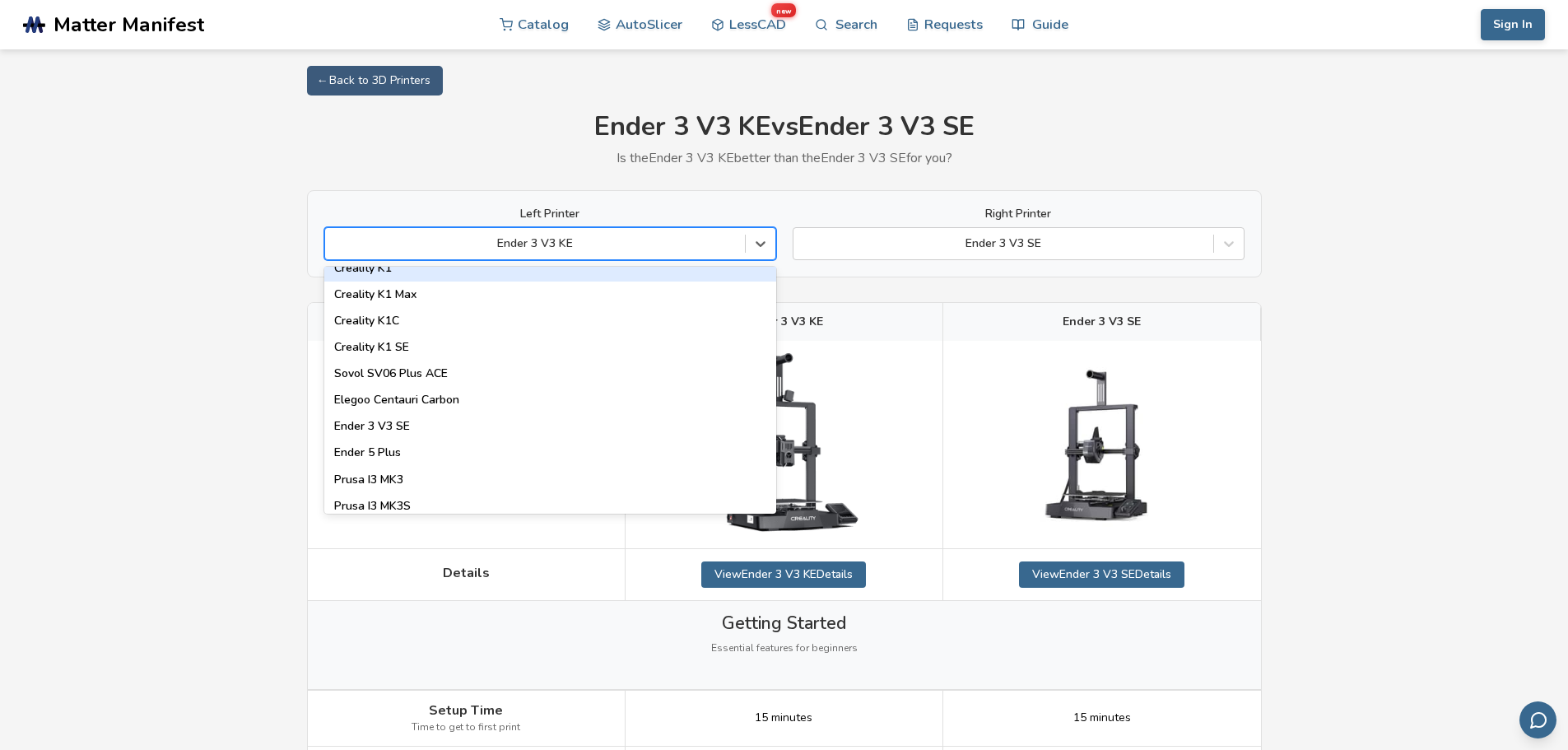
click at [580, 280] on div "Creality K1" at bounding box center [550, 268] width 452 height 27
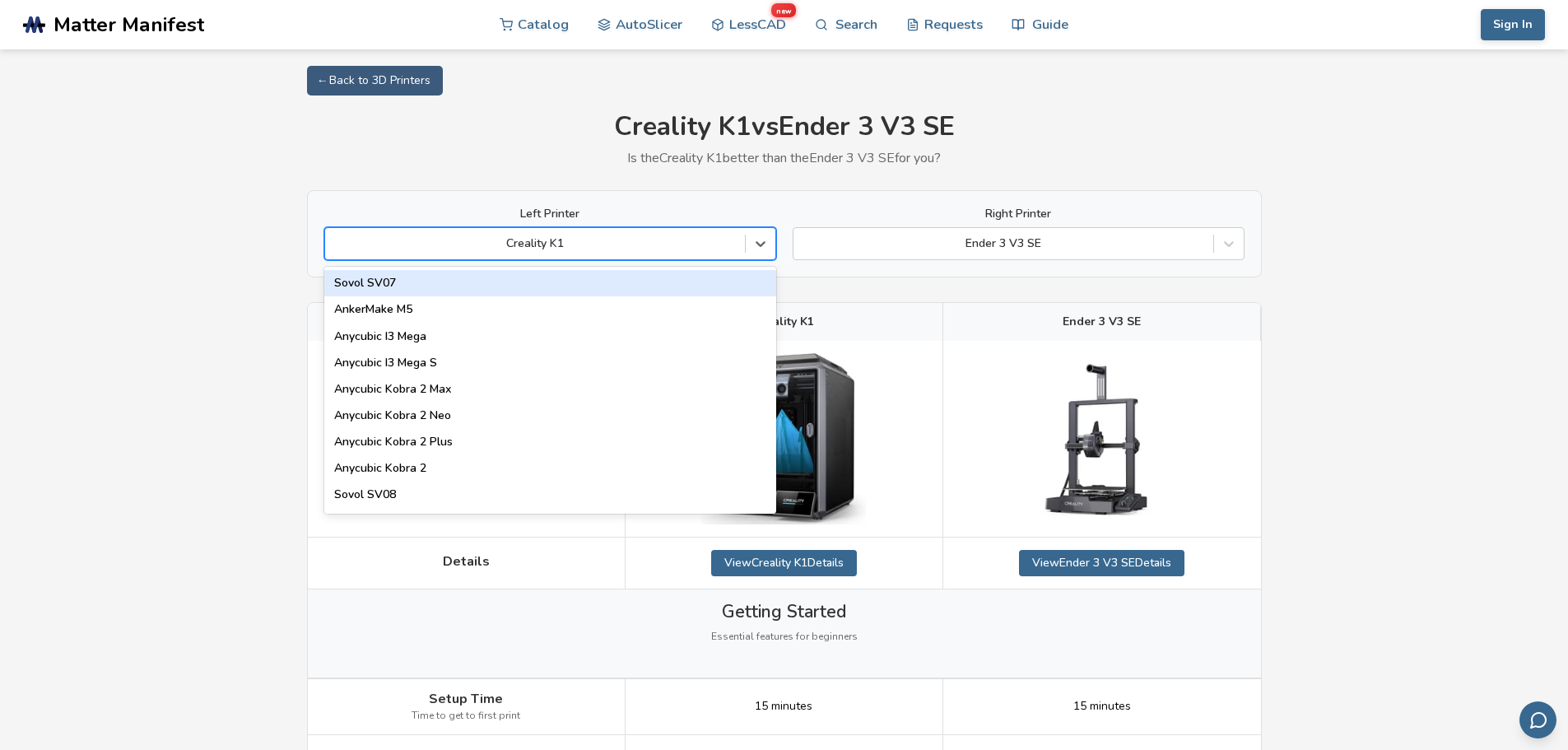
click at [624, 236] on div at bounding box center [535, 243] width 403 height 16
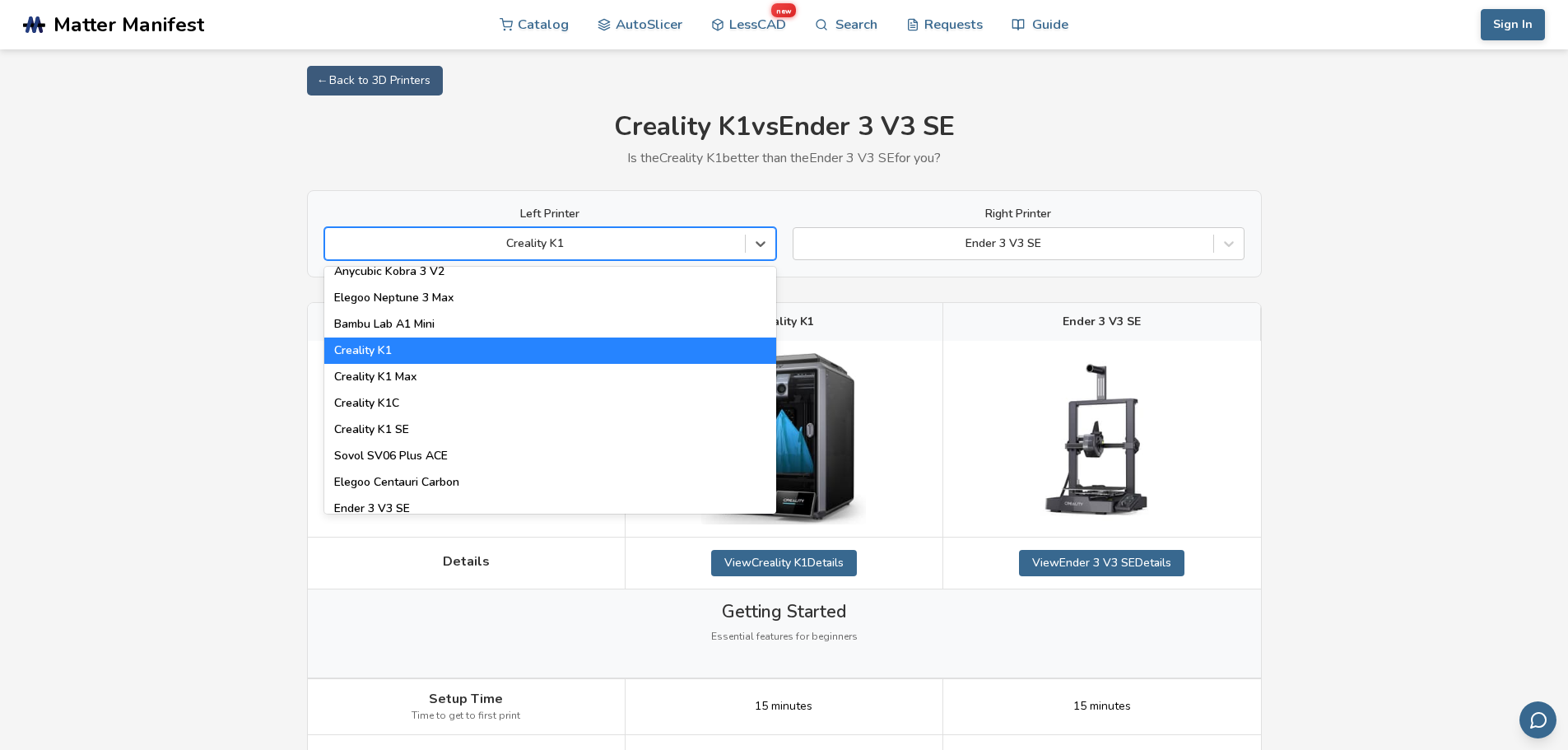
scroll to position [411, 0]
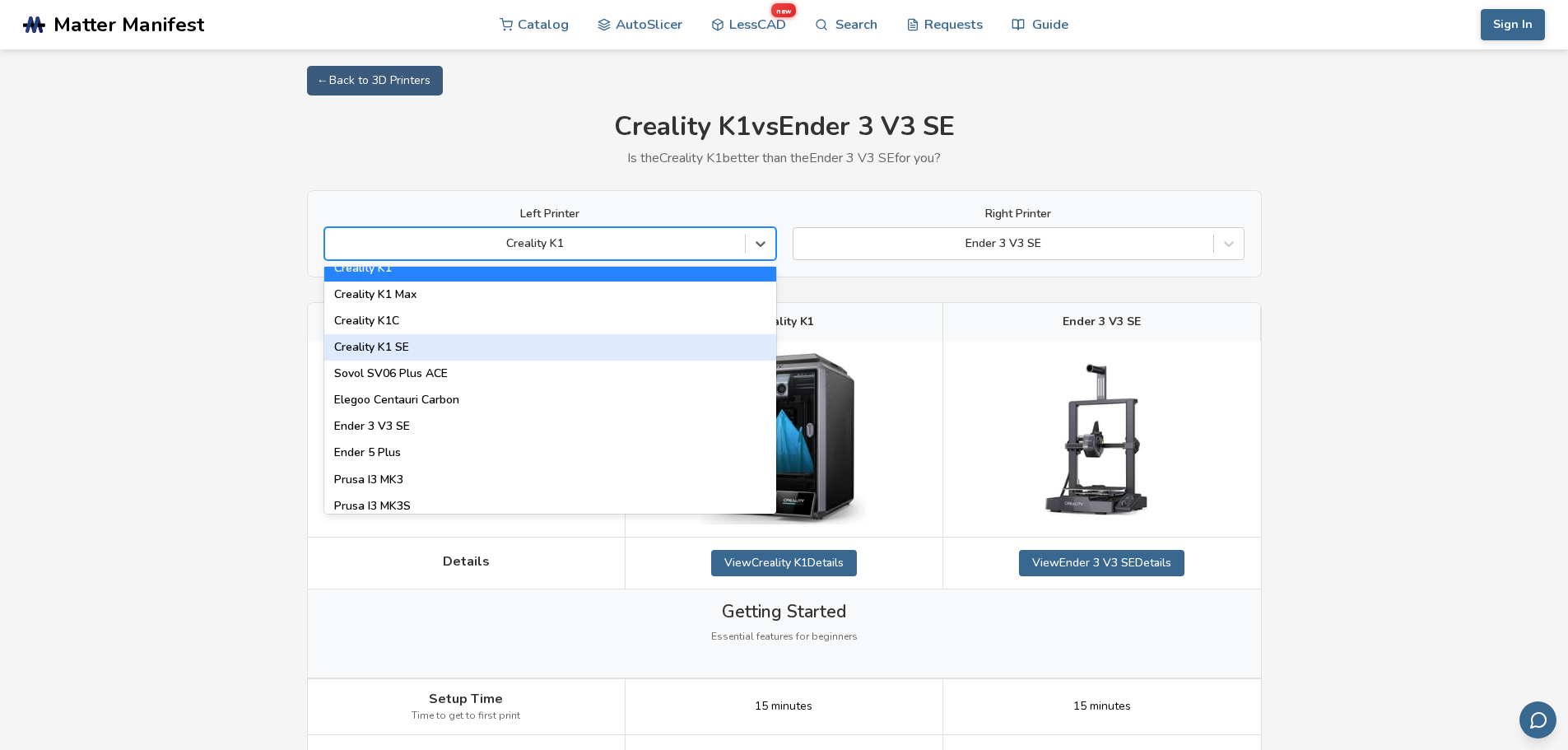
click at [629, 351] on div "Creality K1 SE" at bounding box center [550, 347] width 452 height 27
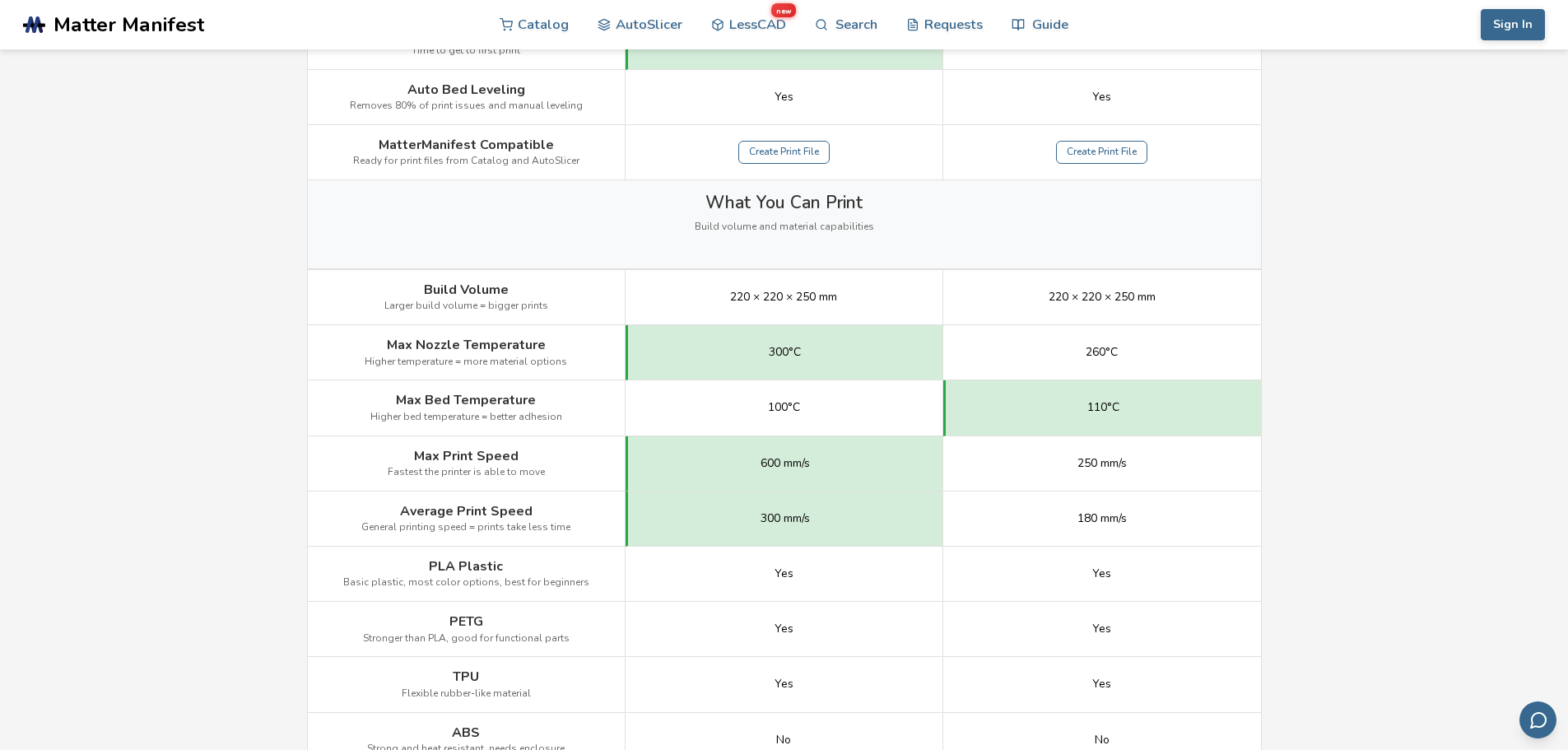
scroll to position [576, 0]
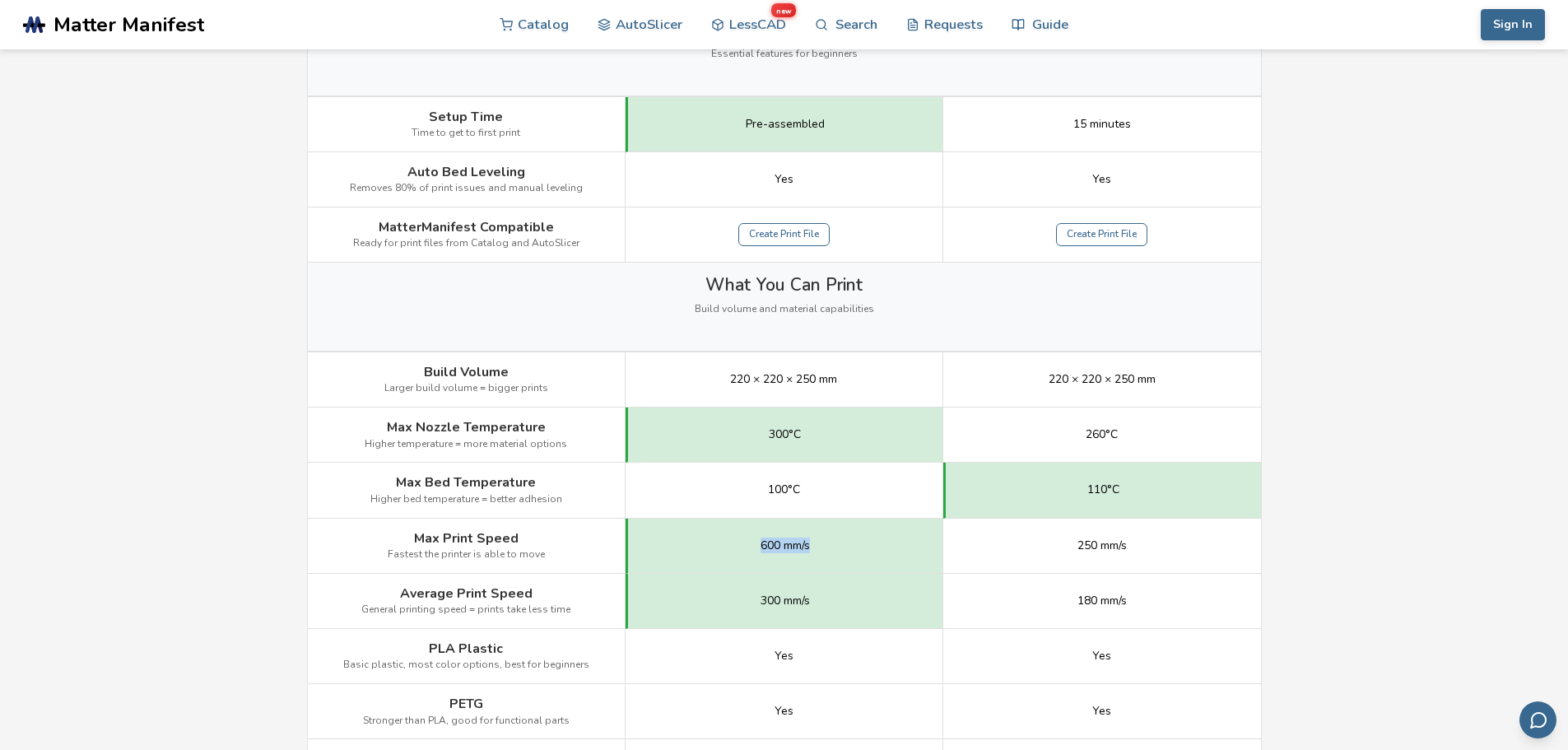
drag, startPoint x: 737, startPoint y: 550, endPoint x: 852, endPoint y: 548, distance: 115.0
click at [852, 548] on div "600 mm/s" at bounding box center [784, 546] width 317 height 55
drag, startPoint x: 748, startPoint y: 594, endPoint x: 837, endPoint y: 597, distance: 89.1
click at [839, 597] on div "300 mm/s" at bounding box center [784, 601] width 317 height 55
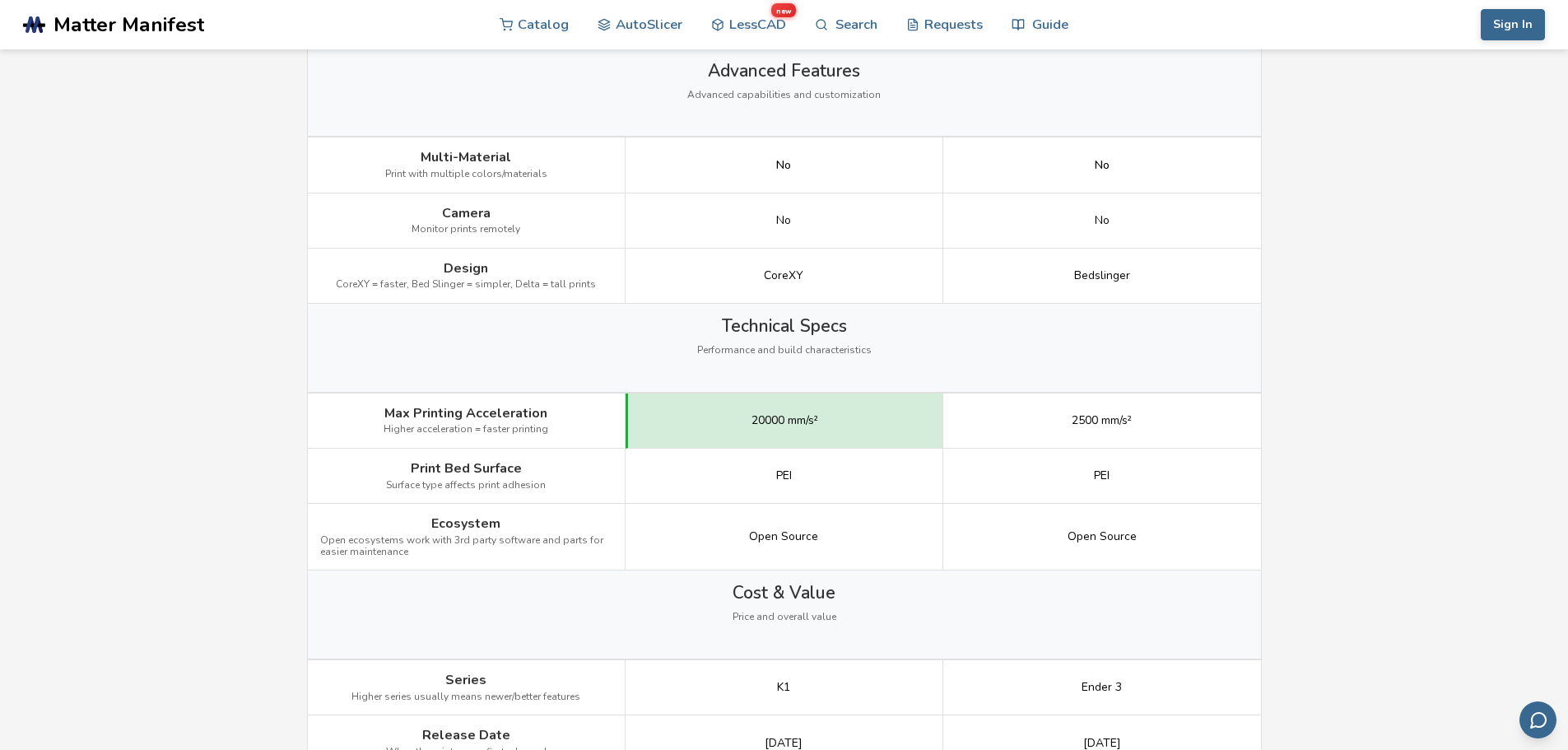
scroll to position [2057, 0]
